Goal: Transaction & Acquisition: Purchase product/service

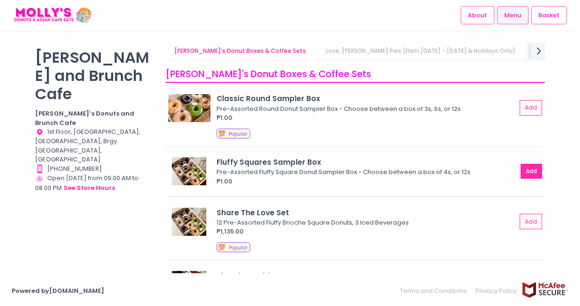
click at [528, 174] on button "Add" at bounding box center [532, 171] width 22 height 15
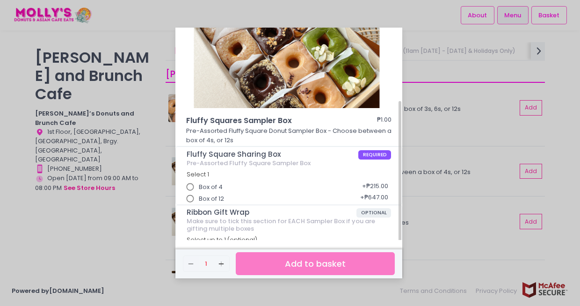
scroll to position [68, 0]
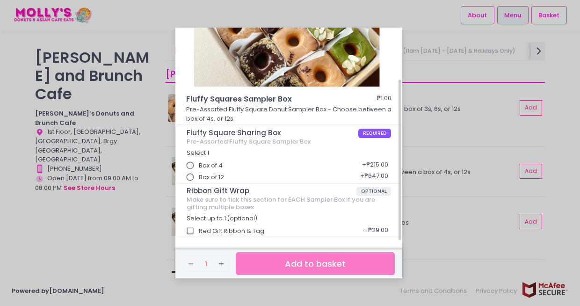
click at [206, 165] on span "Box of 4" at bounding box center [211, 165] width 24 height 9
click at [199, 165] on input "Box of 4" at bounding box center [190, 166] width 18 height 18
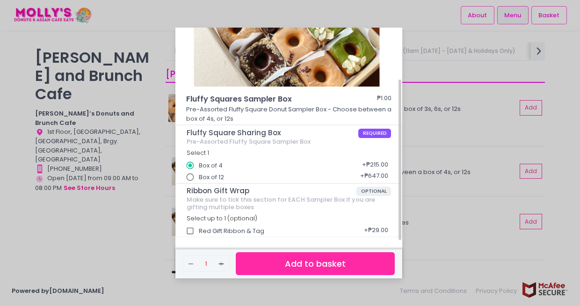
click at [308, 259] on button "Add to basket" at bounding box center [315, 263] width 159 height 23
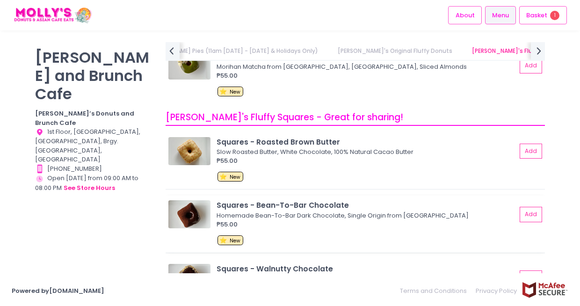
scroll to position [1076, 0]
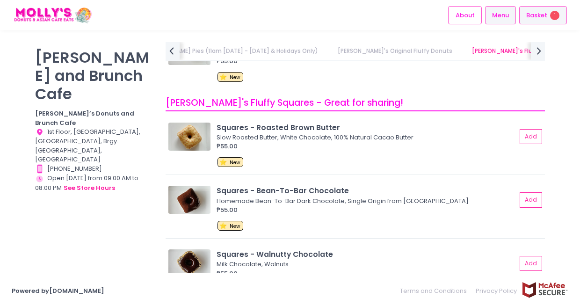
click at [533, 14] on span "Basket" at bounding box center [536, 15] width 21 height 9
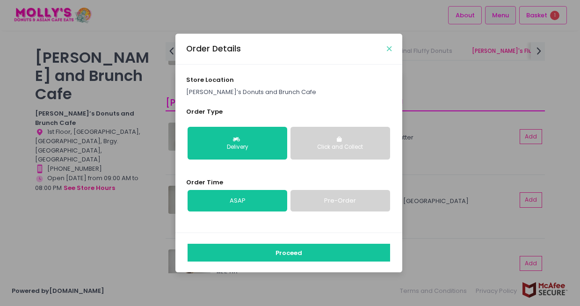
click at [391, 48] on button "Close" at bounding box center [389, 48] width 5 height 5
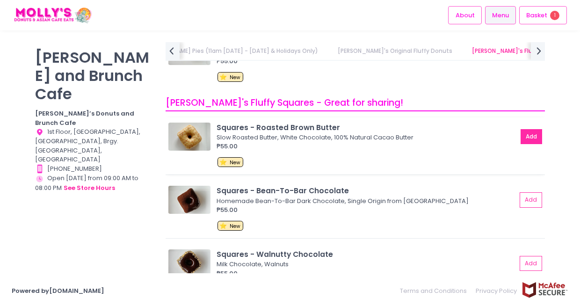
click at [522, 135] on button "Add" at bounding box center [532, 136] width 22 height 15
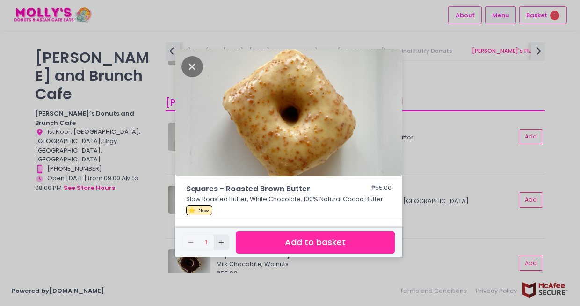
click at [221, 243] on rect "button" at bounding box center [221, 242] width 0 height 5
click at [222, 243] on icon "Add Created with Sketch." at bounding box center [220, 242] width 7 height 7
click at [223, 242] on rect "button" at bounding box center [221, 242] width 5 height 0
click at [223, 242] on icon "Add Created with Sketch." at bounding box center [220, 242] width 7 height 7
click at [193, 241] on icon "Remove Created with Sketch." at bounding box center [190, 242] width 7 height 7
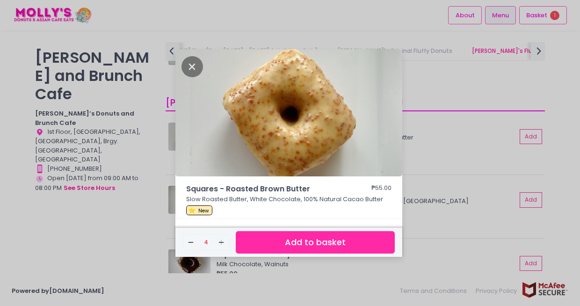
click at [262, 243] on button "Add to basket" at bounding box center [315, 242] width 159 height 23
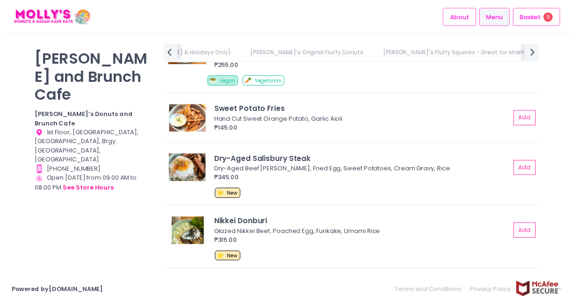
scroll to position [2011, 0]
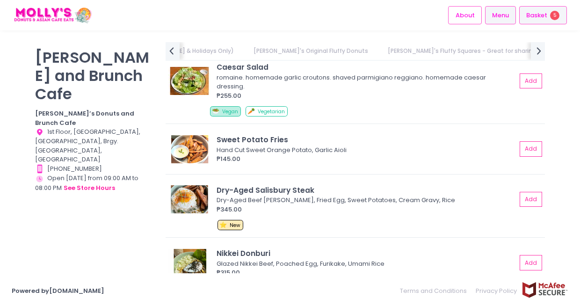
click at [539, 20] on div "Basket 5" at bounding box center [543, 15] width 48 height 18
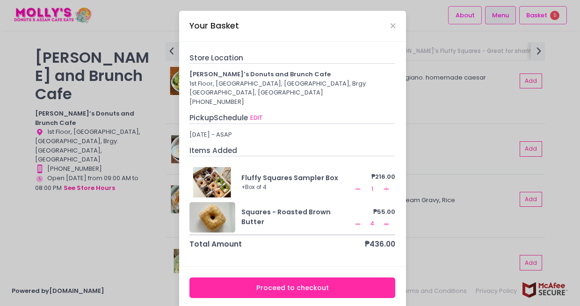
click at [354, 188] on icon "Remove Created with Sketch." at bounding box center [357, 188] width 7 height 7
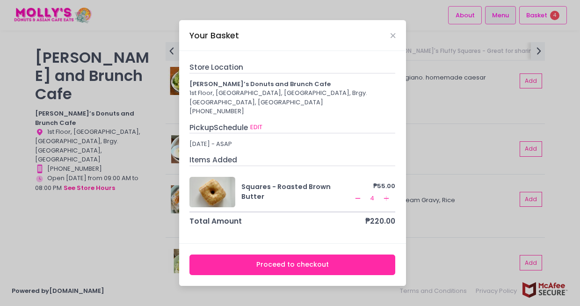
click at [384, 262] on button "Proceed to checkout" at bounding box center [292, 264] width 206 height 21
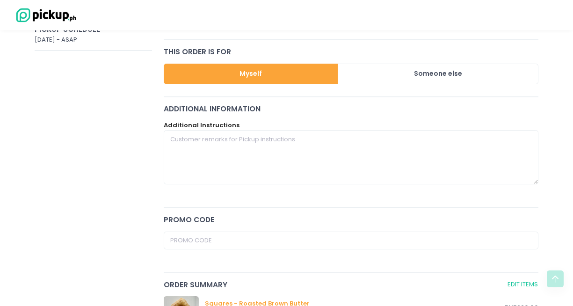
scroll to position [94, 0]
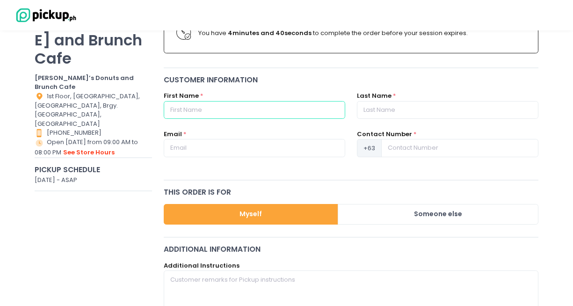
click at [268, 109] on input "text" at bounding box center [254, 110] width 181 height 18
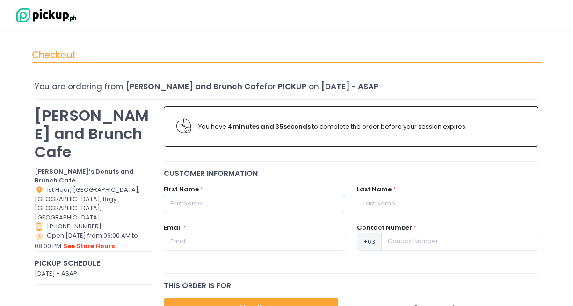
click at [304, 203] on input "text" at bounding box center [254, 204] width 181 height 18
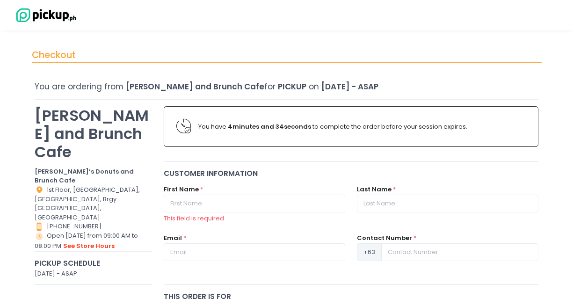
click at [341, 172] on div "Customer Information" at bounding box center [351, 173] width 375 height 11
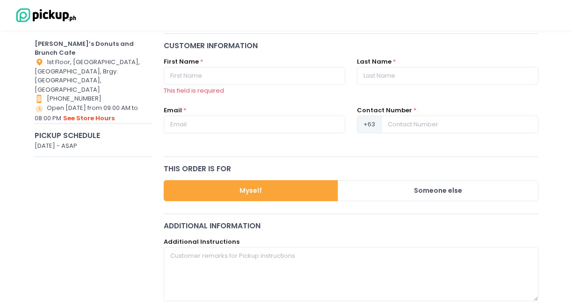
scroll to position [140, 0]
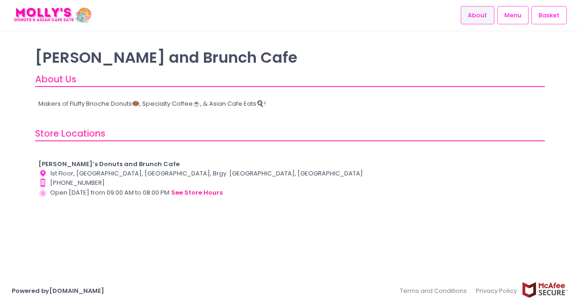
click at [437, 79] on div "About Us" at bounding box center [290, 79] width 510 height 14
click at [550, 13] on span "Basket" at bounding box center [548, 15] width 21 height 9
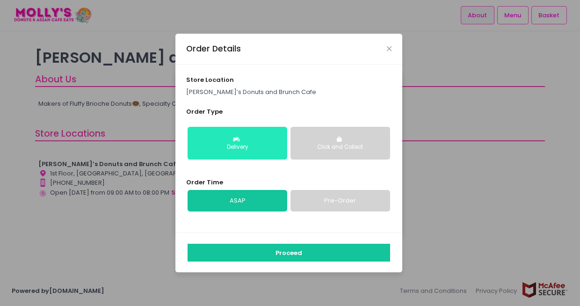
click at [260, 146] on div "Delivery" at bounding box center [237, 147] width 87 height 8
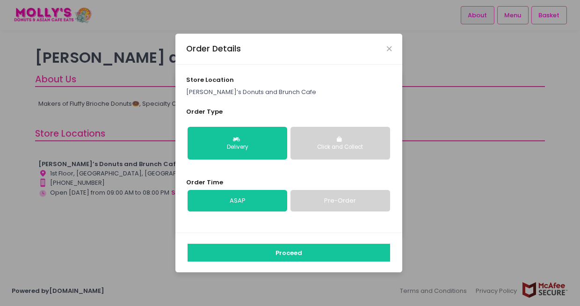
drag, startPoint x: 257, startPoint y: 201, endPoint x: 277, endPoint y: 222, distance: 29.8
click at [257, 200] on link "ASAP" at bounding box center [238, 201] width 100 height 22
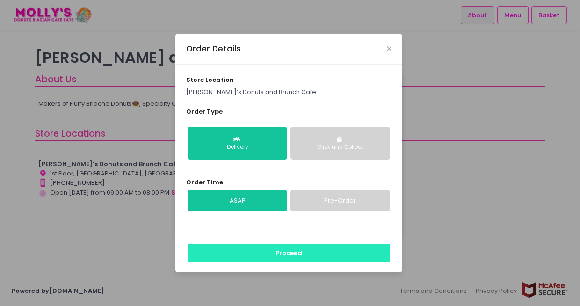
click at [294, 255] on button "Proceed" at bounding box center [289, 253] width 203 height 18
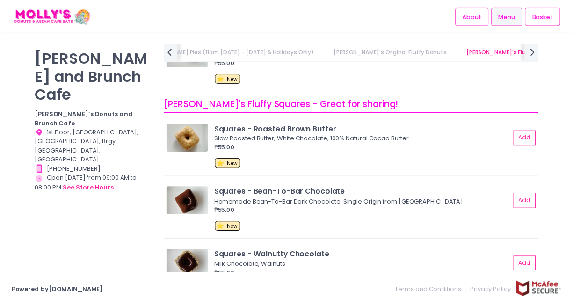
scroll to position [1076, 0]
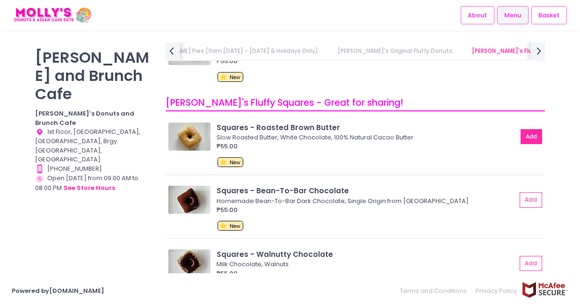
click at [529, 133] on button "Add" at bounding box center [532, 136] width 22 height 15
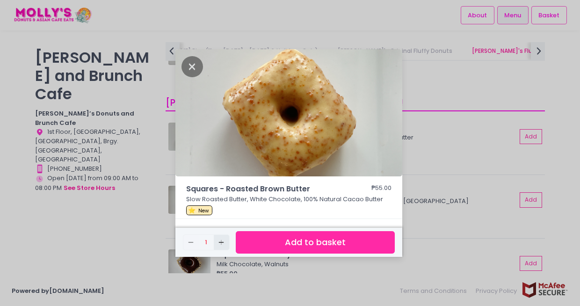
click at [218, 241] on button "Add Created with Sketch." at bounding box center [221, 242] width 15 height 15
click at [221, 241] on icon "Add Created with Sketch." at bounding box center [220, 242] width 7 height 7
click at [223, 244] on icon "Add Created with Sketch." at bounding box center [220, 242] width 7 height 7
click at [310, 245] on button "Add to basket" at bounding box center [315, 242] width 159 height 23
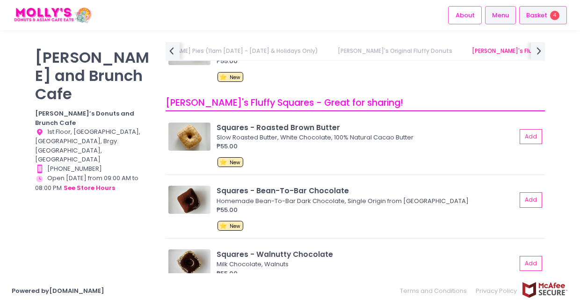
click at [542, 20] on span "Basket" at bounding box center [536, 15] width 21 height 9
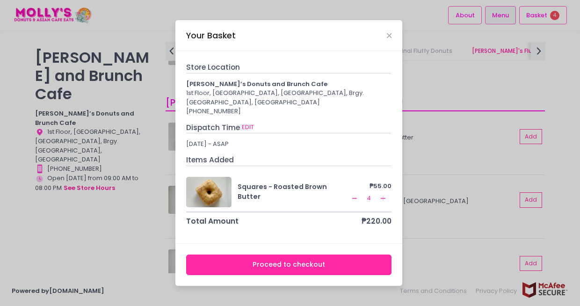
click at [322, 262] on button "Proceed to checkout" at bounding box center [289, 264] width 206 height 21
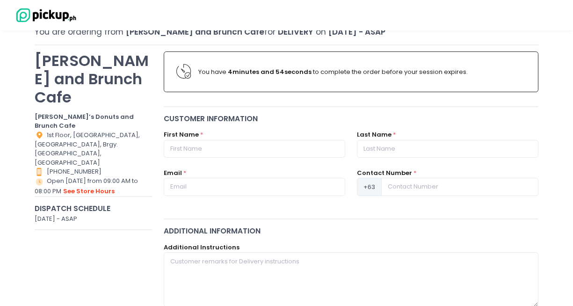
scroll to position [47, 0]
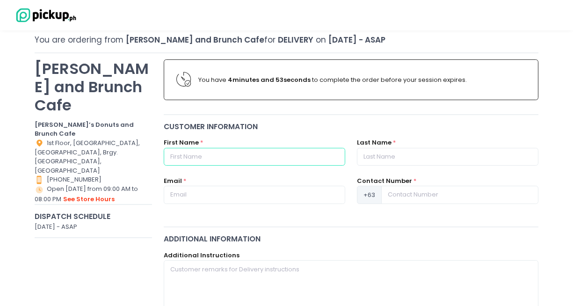
click at [236, 159] on input "text" at bounding box center [254, 157] width 181 height 18
type input "[PERSON_NAME]"
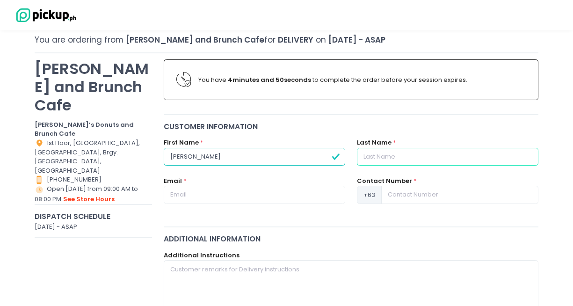
click at [443, 157] on input "text" at bounding box center [447, 157] width 181 height 18
type input "[PERSON_NAME]"
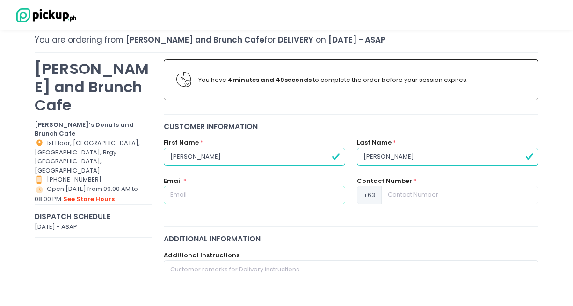
click at [261, 196] on input "text" at bounding box center [254, 195] width 181 height 18
click at [260, 196] on input "text" at bounding box center [254, 195] width 181 height 18
type input "[EMAIL_ADDRESS][DOMAIN_NAME]"
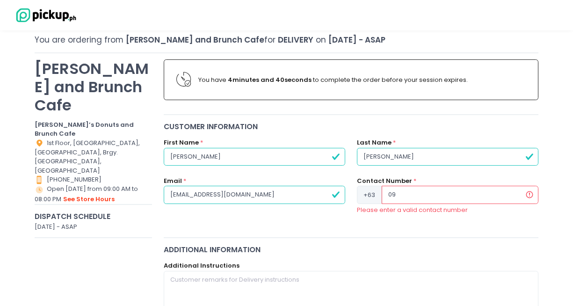
type input "0"
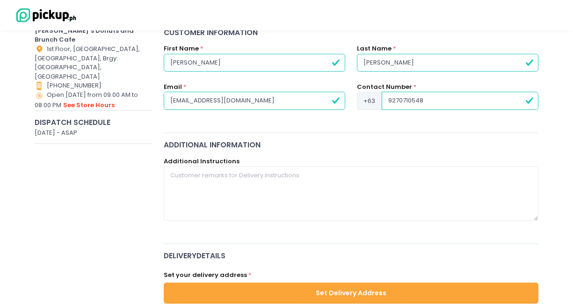
scroll to position [234, 0]
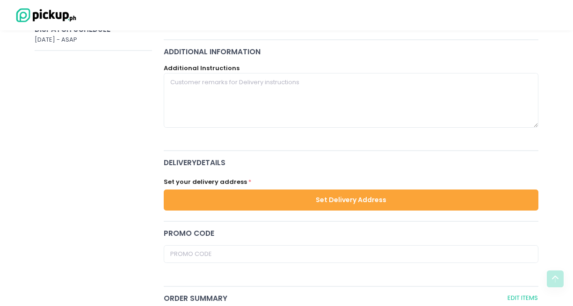
type input "9270710548"
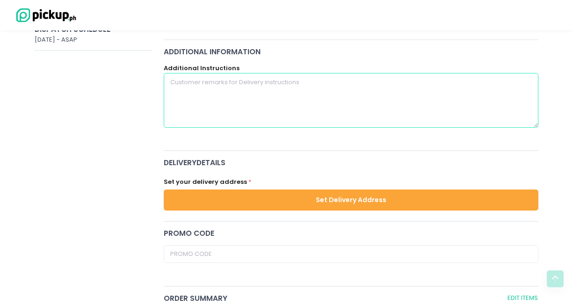
click at [312, 104] on textarea at bounding box center [351, 100] width 375 height 54
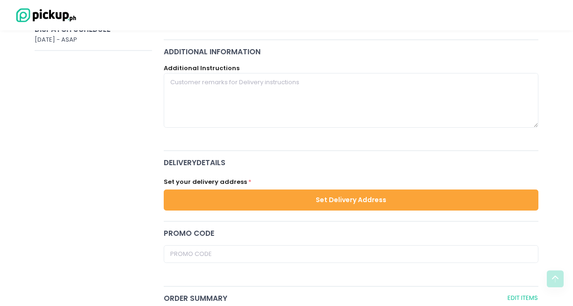
click at [380, 201] on button "Set Delivery Address" at bounding box center [351, 199] width 375 height 21
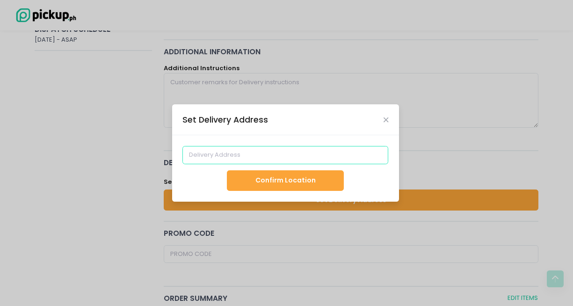
click at [261, 157] on input at bounding box center [285, 155] width 206 height 18
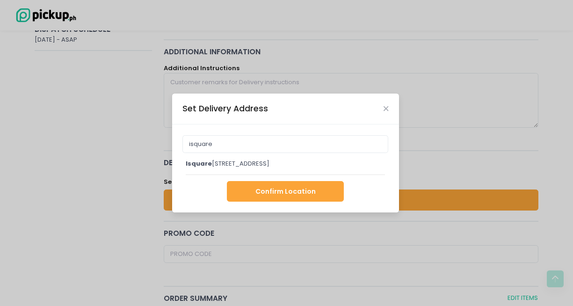
click at [288, 166] on div "[GEOGRAPHIC_DATA], [STREET_ADDRESS]" at bounding box center [286, 163] width 200 height 9
type input "[GEOGRAPHIC_DATA], [STREET_ADDRESS]"
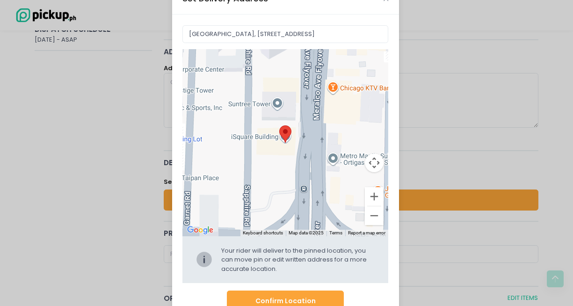
scroll to position [54, 0]
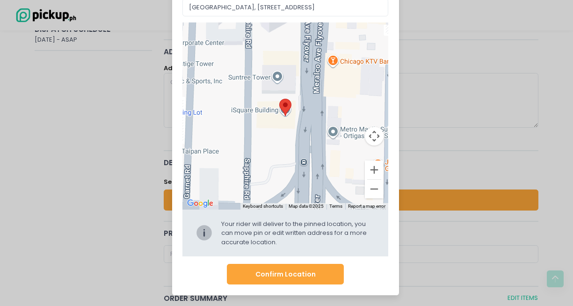
click at [317, 275] on button "Confirm Location" at bounding box center [285, 274] width 117 height 21
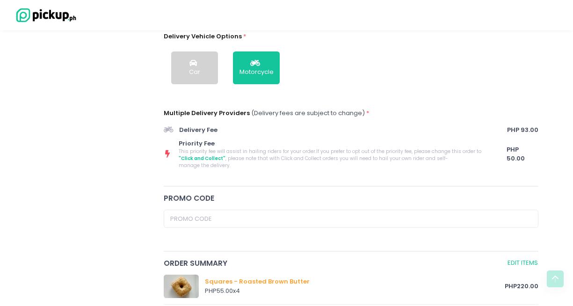
scroll to position [338, 0]
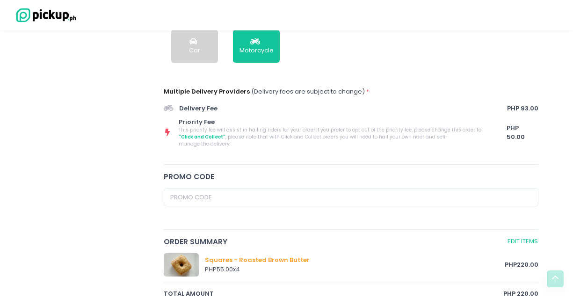
click at [268, 124] on span "Priority Fee" at bounding box center [335, 121] width 313 height 9
click at [167, 105] on icon at bounding box center [168, 107] width 9 height 7
click at [516, 129] on span "PHP 50.00" at bounding box center [523, 132] width 32 height 18
click at [526, 127] on span "PHP 50.00" at bounding box center [523, 132] width 32 height 18
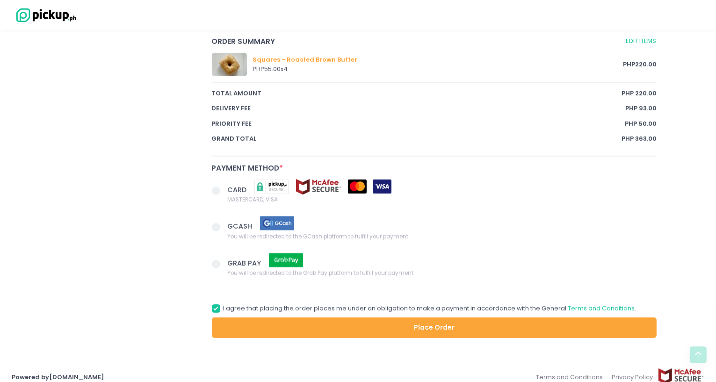
scroll to position [481, 0]
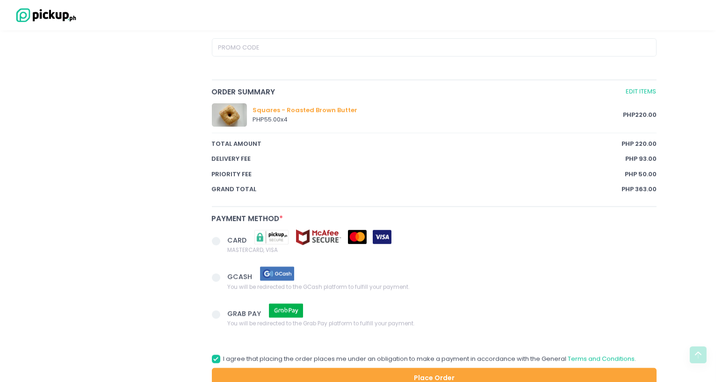
click at [214, 242] on span at bounding box center [216, 241] width 8 height 8
click at [224, 242] on input "CARD MASTERCARD, VISA" at bounding box center [227, 240] width 6 height 6
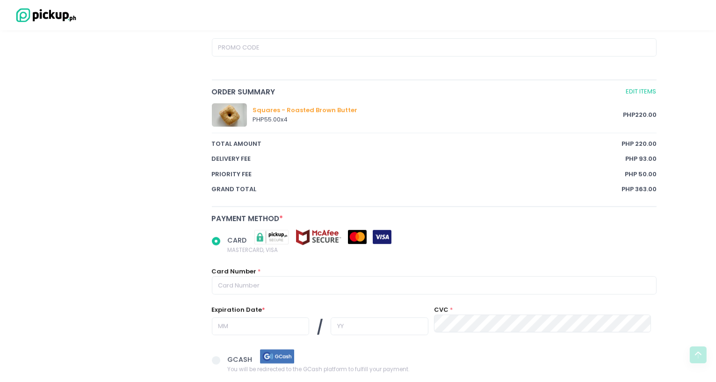
click at [384, 293] on div "CARD MASTERCARD, VISA Card Number * Expiration Date * / CVC *" at bounding box center [434, 289] width 457 height 119
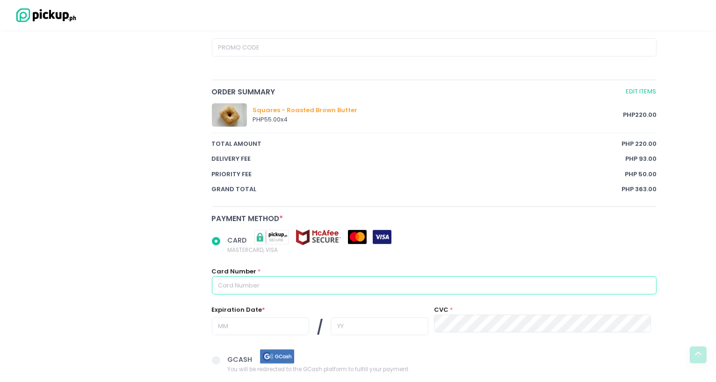
click at [391, 283] on input "text" at bounding box center [434, 285] width 445 height 18
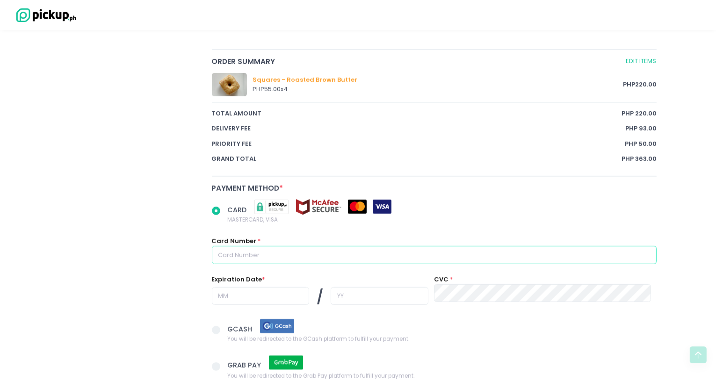
scroll to position [539, 0]
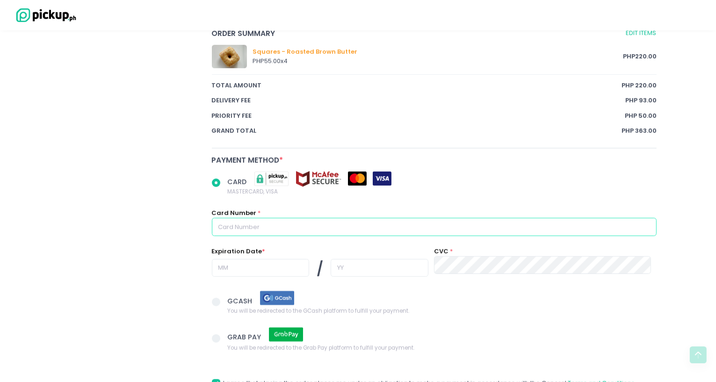
radio input "true"
type input "4"
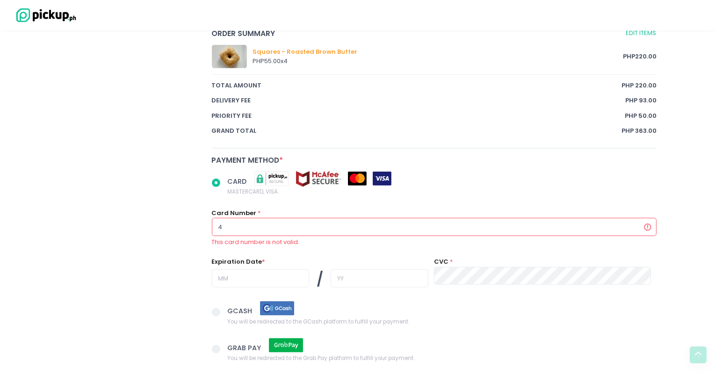
radio input "true"
type input "46"
radio input "true"
type input "460"
radio input "true"
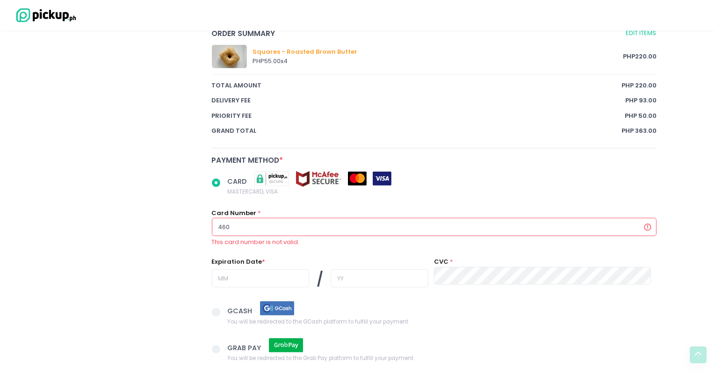
type input "4608"
radio input "true"
type input "46088"
radio input "true"
type input "460888"
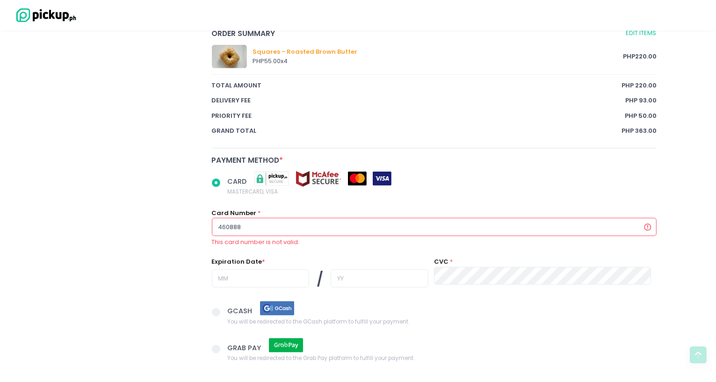
radio input "true"
type input "4608885"
radio input "true"
type input "46088859"
radio input "true"
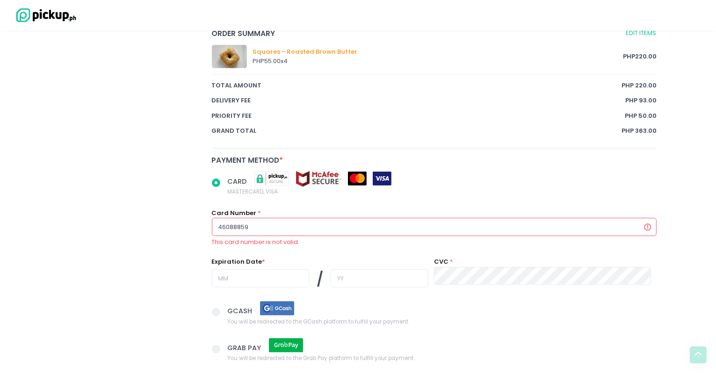
type input "460888590"
radio input "true"
type input "4608885900"
radio input "true"
type input "46088859003"
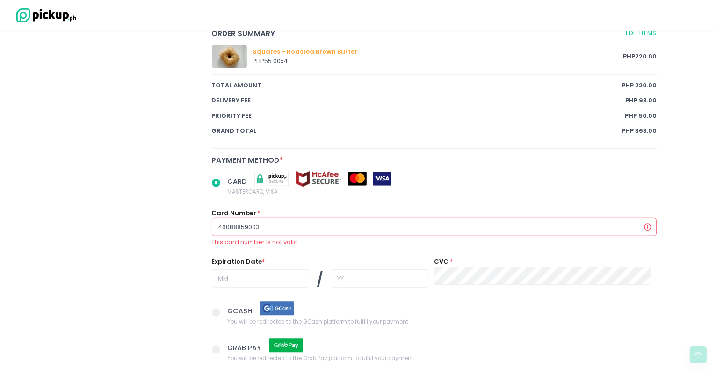
radio input "true"
type input "460888590039"
radio input "true"
type input "4608885900396"
radio input "true"
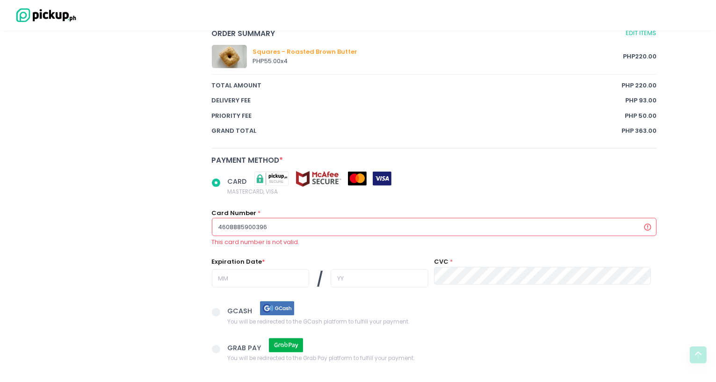
type input "46088859003961"
radio input "true"
type input "460888590039611"
radio input "true"
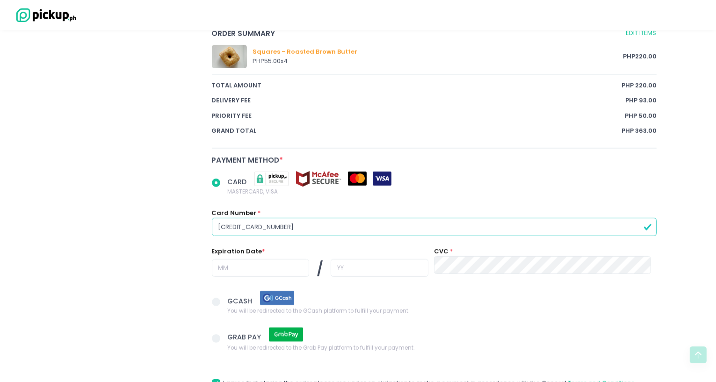
type input "[CREDIT_CARD_NUMBER]"
click at [226, 259] on input "text" at bounding box center [260, 268] width 97 height 18
click at [244, 266] on input "text" at bounding box center [260, 268] width 97 height 18
radio input "true"
type input "0"
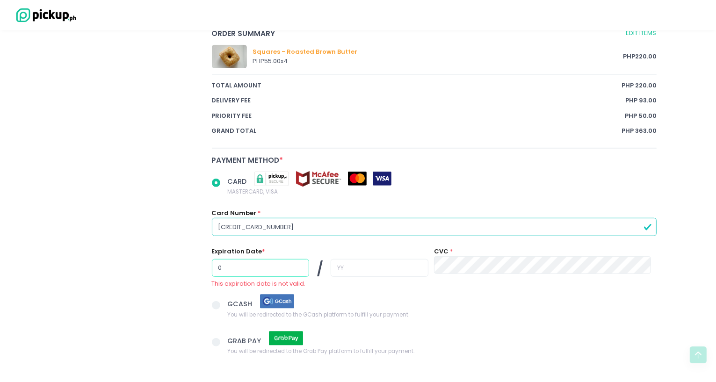
radio input "true"
type input "02"
radio input "true"
type input "2"
radio input "true"
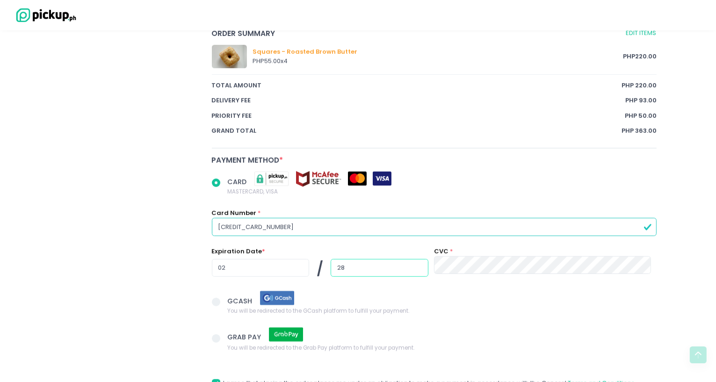
type input "28"
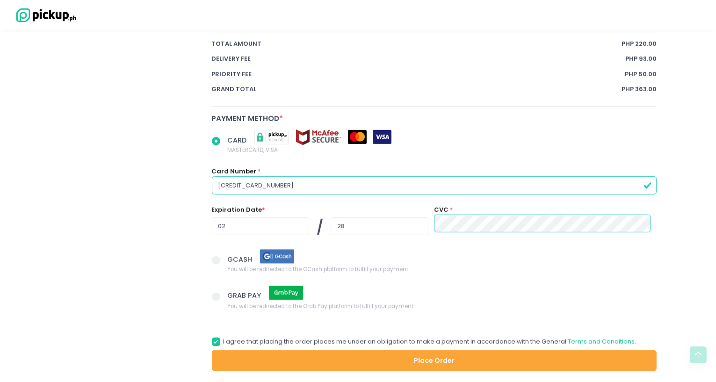
scroll to position [622, 0]
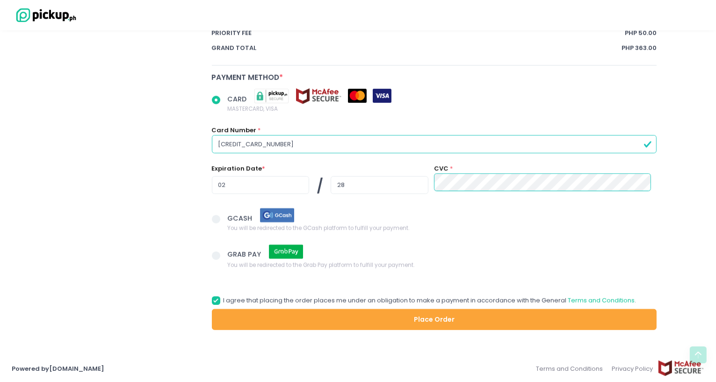
click at [329, 305] on button "Place Order" at bounding box center [434, 319] width 445 height 21
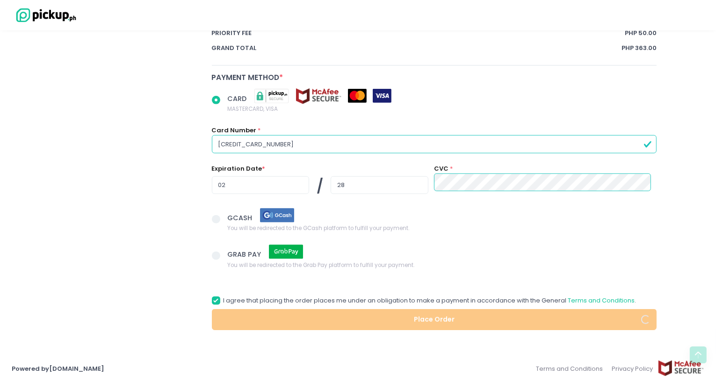
radio input "true"
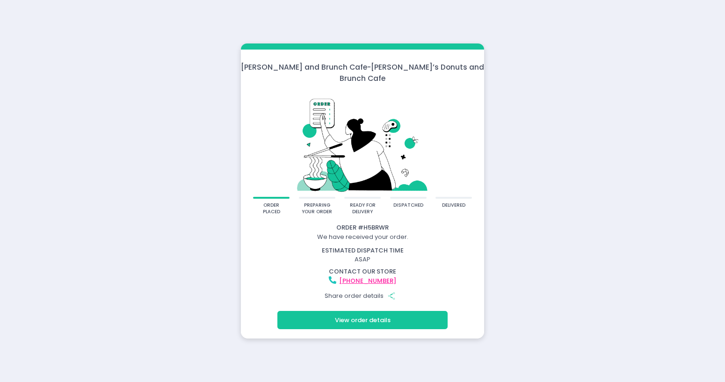
click at [373, 305] on button "View order details" at bounding box center [362, 320] width 170 height 18
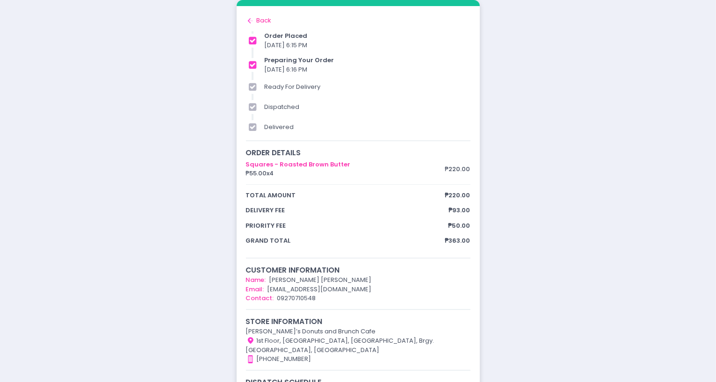
click at [557, 35] on div "order placed preparing your order ready for delivery dispatched delivered Order…" at bounding box center [358, 227] width 716 height 455
click at [461, 242] on span "₱363.00" at bounding box center [457, 240] width 25 height 9
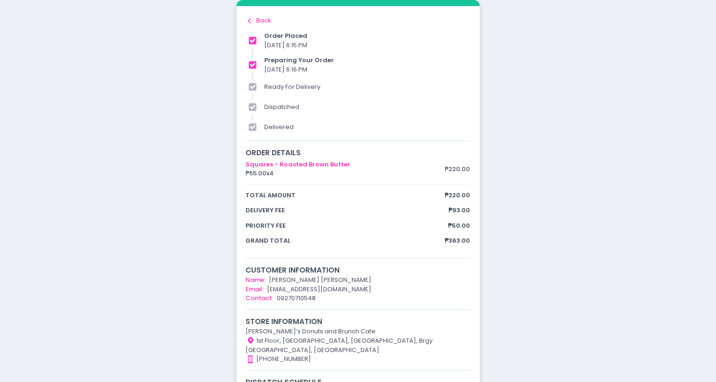
click at [456, 225] on span "₱50.00" at bounding box center [460, 225] width 22 height 9
click at [456, 224] on span "₱50.00" at bounding box center [460, 225] width 22 height 9
click at [461, 217] on div "Squares - Roasted Brown Butter ₱55.00 x 4 ₱220.00 total amount ₱220.00 delivery…" at bounding box center [358, 203] width 225 height 86
click at [464, 227] on span "₱50.00" at bounding box center [460, 225] width 22 height 9
click at [462, 225] on span "₱50.00" at bounding box center [460, 225] width 22 height 9
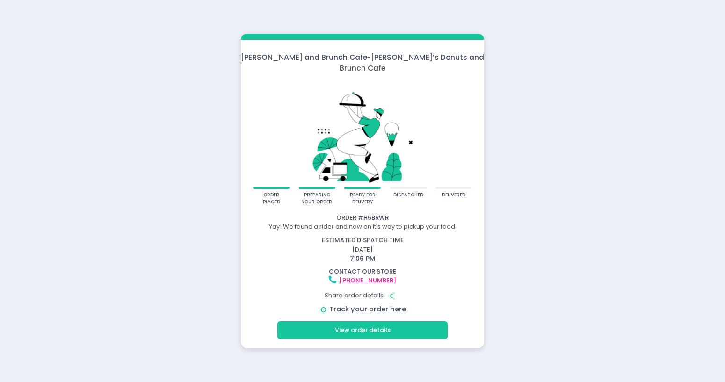
click at [463, 36] on div "Molly Donut and Brunch Cafe - Molly’s Donuts and Brunch Cafe order placed prepa…" at bounding box center [362, 191] width 725 height 382
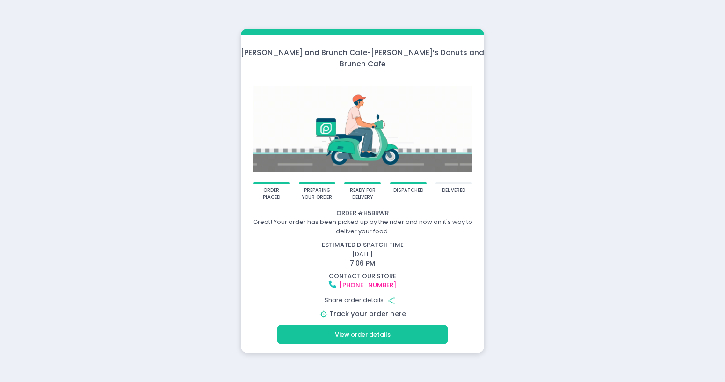
drag, startPoint x: 34, startPoint y: 38, endPoint x: 29, endPoint y: 36, distance: 5.9
click at [33, 37] on div "Molly Donut and Brunch Cafe - Molly’s Donuts and Brunch Cafe order placed prepa…" at bounding box center [362, 191] width 725 height 382
drag, startPoint x: 573, startPoint y: 274, endPoint x: 575, endPoint y: 265, distance: 9.2
click at [573, 273] on div "Molly Donut and Brunch Cafe - Molly’s Donuts and Brunch Cafe order placed prepa…" at bounding box center [362, 191] width 725 height 382
click at [375, 309] on link "Track your order here" at bounding box center [367, 313] width 77 height 9
